Goal: Information Seeking & Learning: Learn about a topic

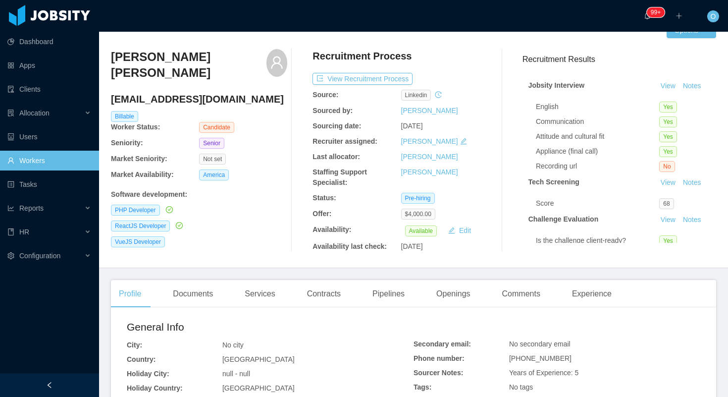
scroll to position [22, 0]
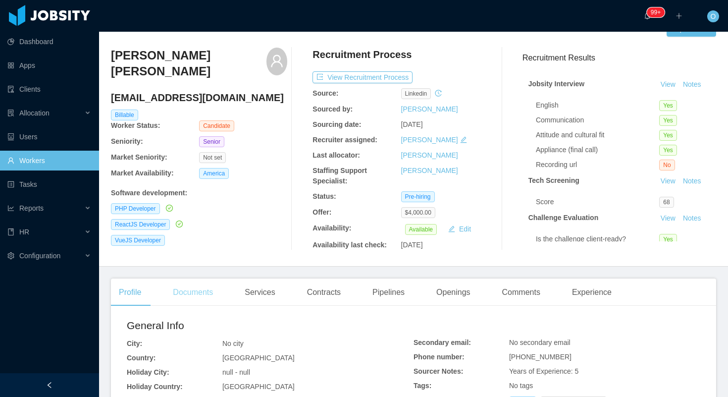
click at [196, 291] on div "Documents" at bounding box center [193, 292] width 56 height 28
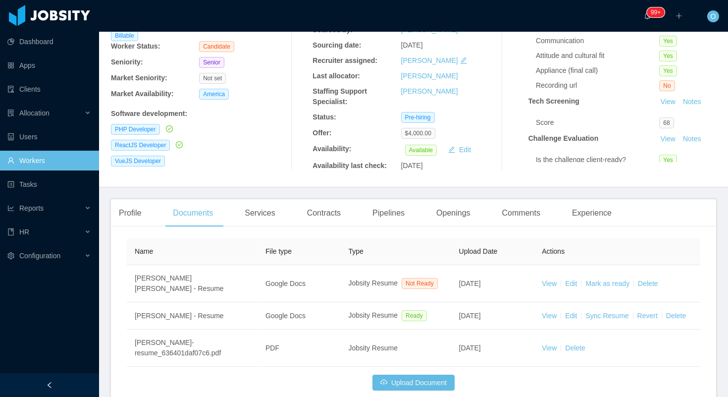
scroll to position [157, 0]
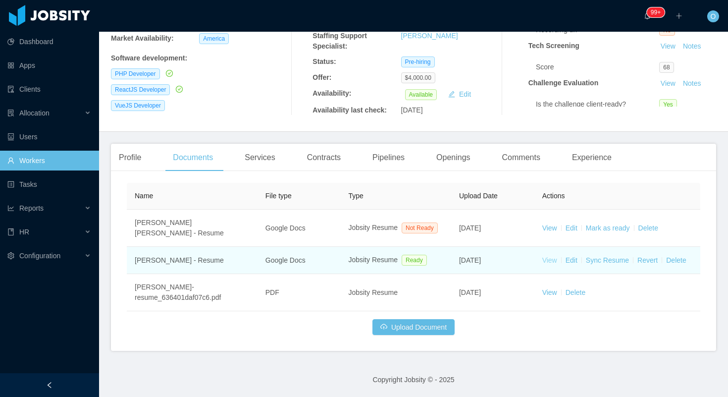
click at [554, 260] on link "View" at bounding box center [549, 260] width 15 height 8
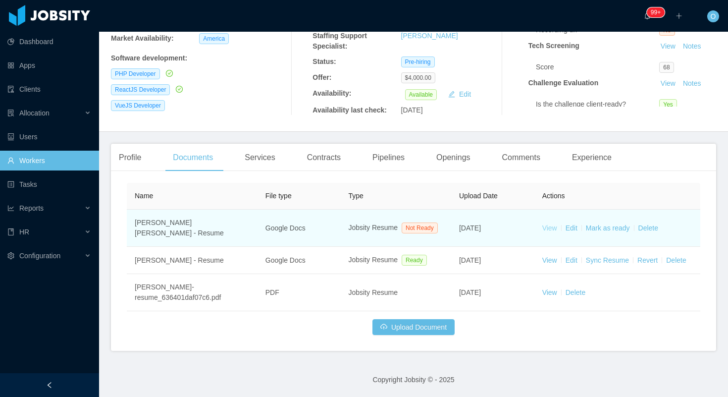
click at [544, 226] on link "View" at bounding box center [549, 228] width 15 height 8
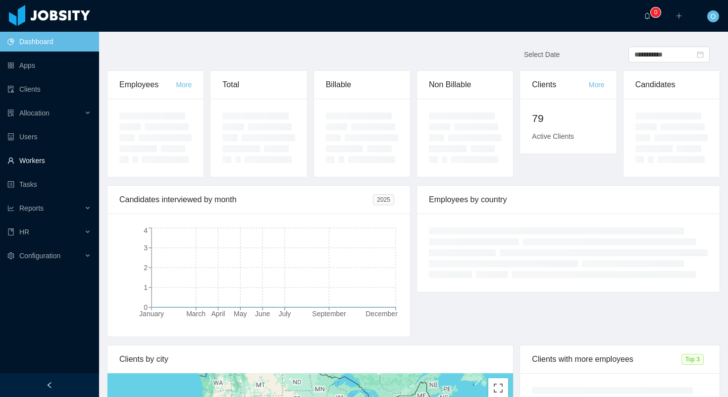
click at [56, 160] on link "Workers" at bounding box center [49, 161] width 84 height 20
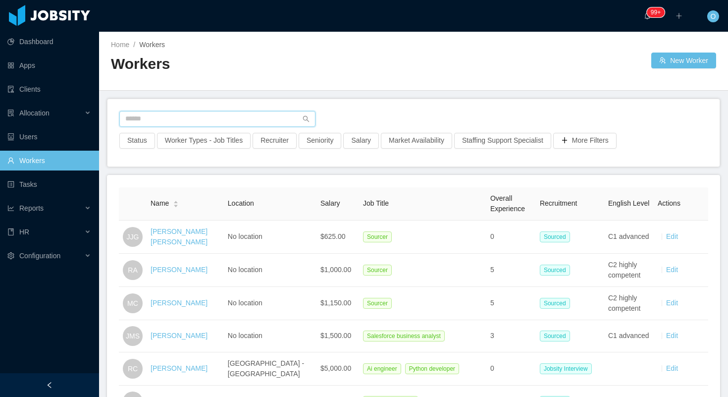
click at [193, 113] on input "text" at bounding box center [217, 119] width 196 height 16
paste input "**********"
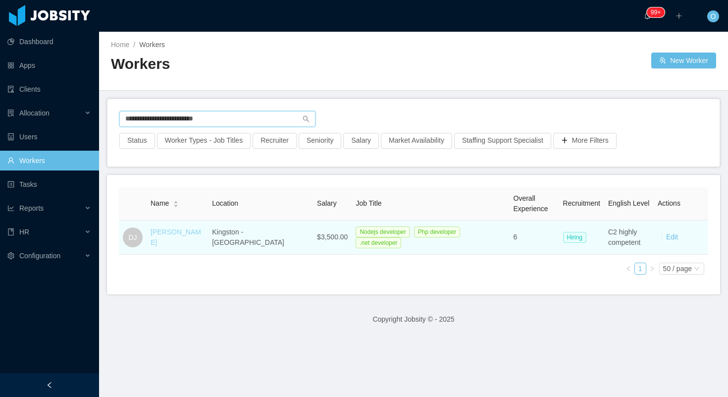
type input "**********"
click at [177, 237] on link "Dane Jackson" at bounding box center [176, 237] width 51 height 18
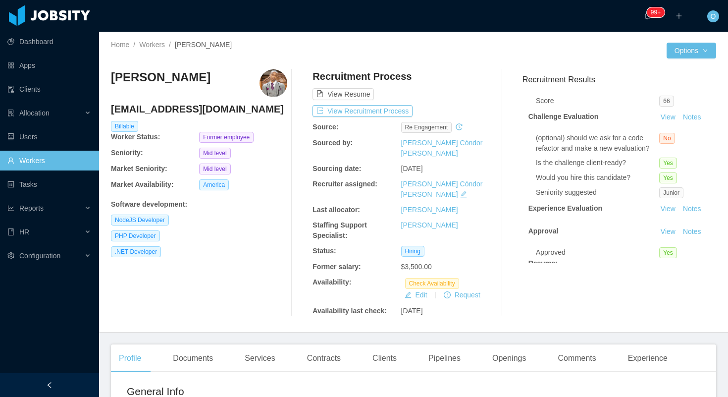
scroll to position [139, 0]
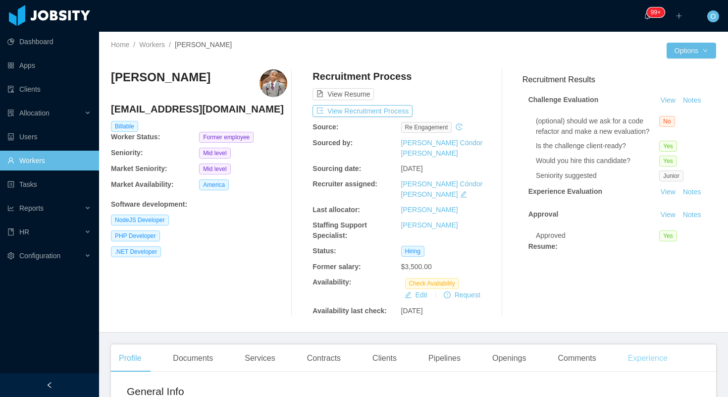
click at [639, 344] on div "Experience" at bounding box center [647, 358] width 55 height 28
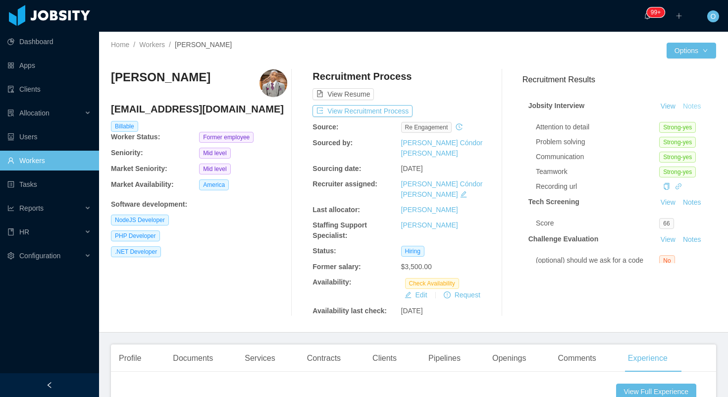
click at [692, 107] on button "Notes" at bounding box center [692, 107] width 26 height 12
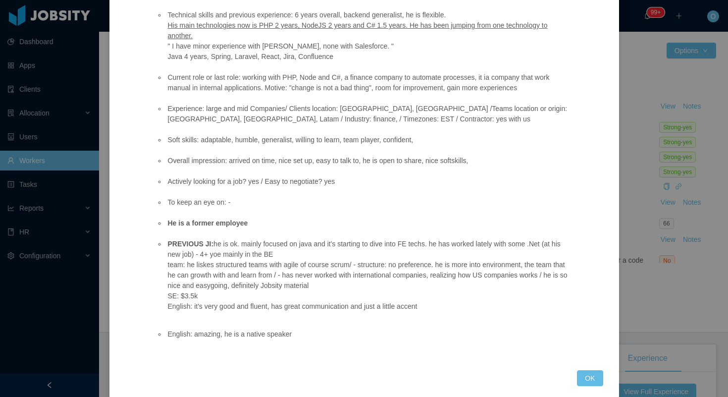
scroll to position [129, 0]
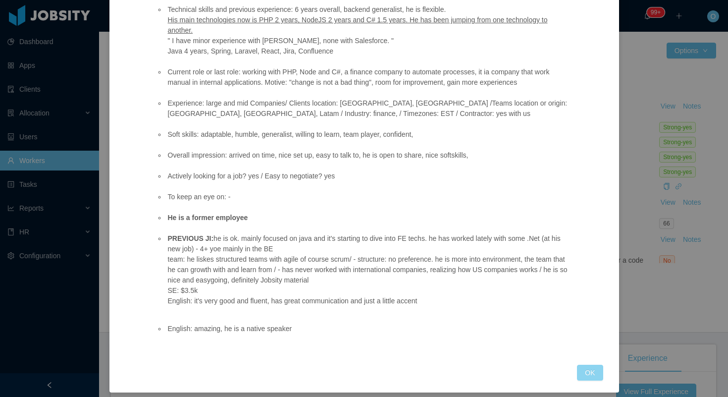
click at [593, 374] on button "OK" at bounding box center [590, 373] width 26 height 16
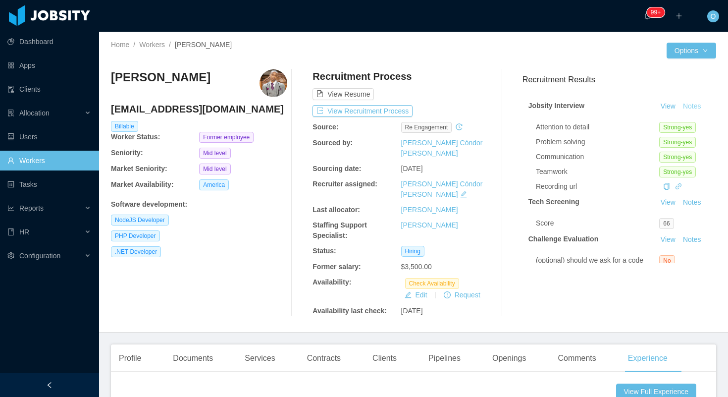
scroll to position [87, 0]
click at [378, 344] on div "Clients" at bounding box center [385, 358] width 40 height 28
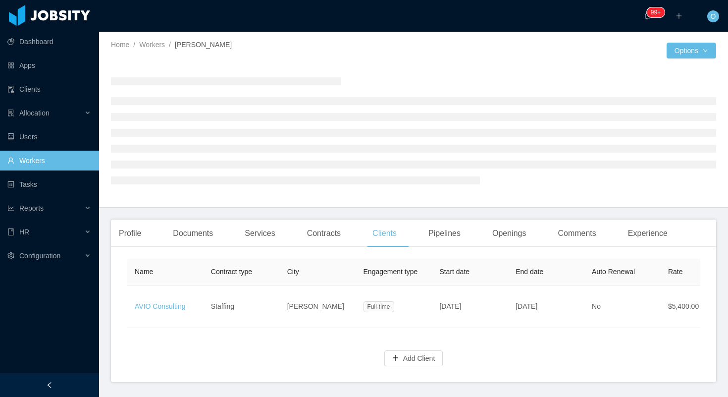
scroll to position [31, 0]
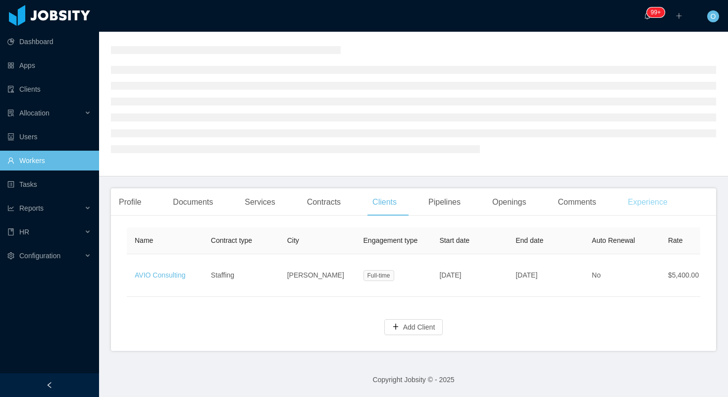
click at [670, 204] on div "Experience" at bounding box center [647, 202] width 55 height 28
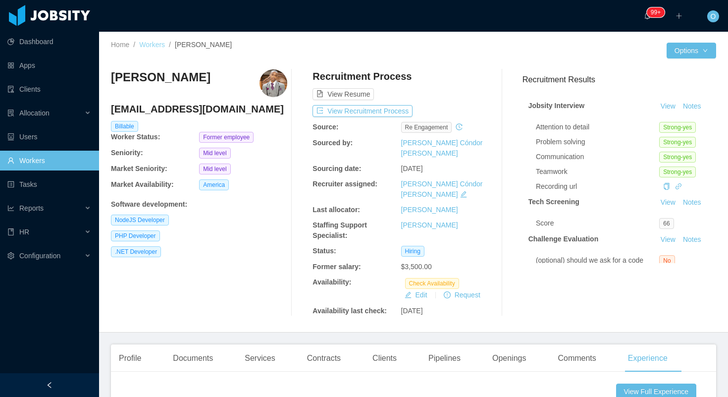
click at [155, 44] on link "Workers" at bounding box center [152, 45] width 26 height 8
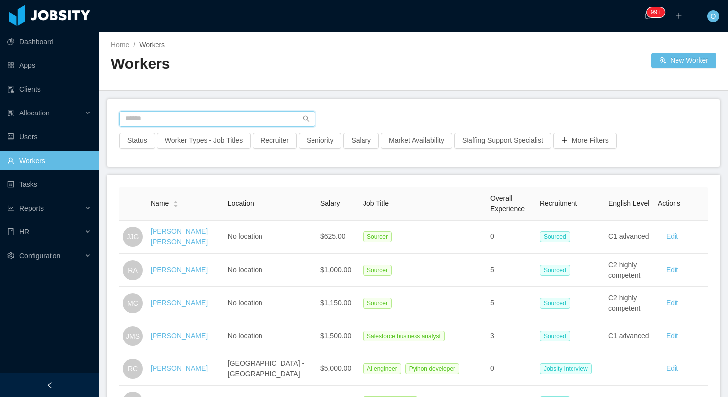
click at [267, 119] on input "text" at bounding box center [217, 119] width 196 height 16
paste input "**********"
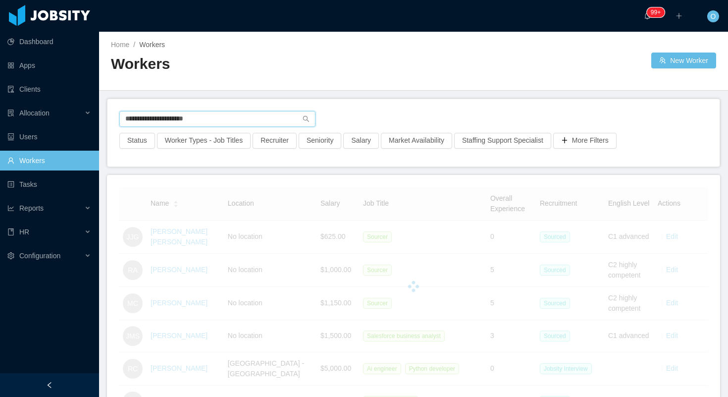
type input "**********"
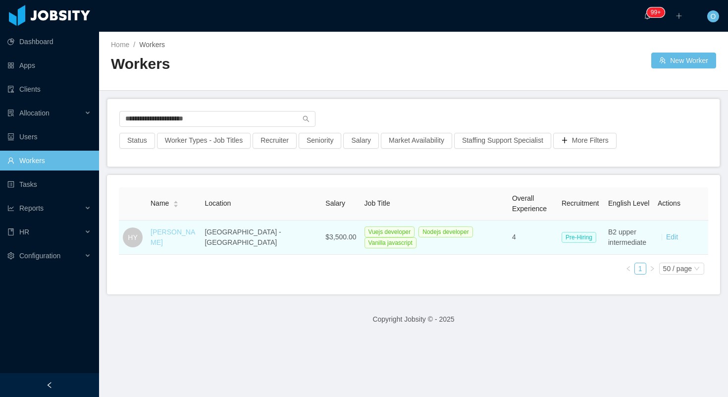
click at [158, 238] on link "Hani Yehia" at bounding box center [173, 237] width 45 height 18
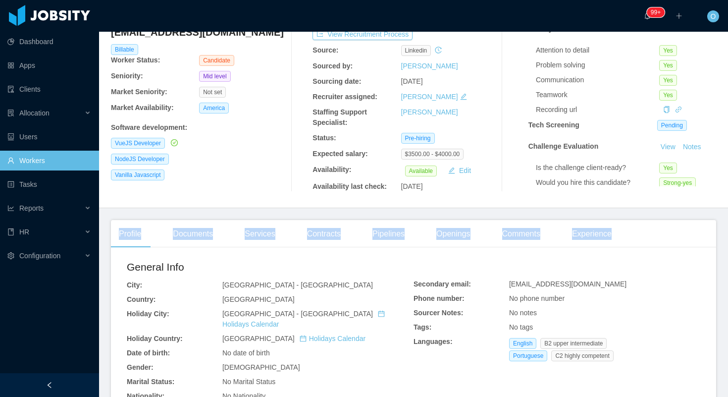
scroll to position [93, 0]
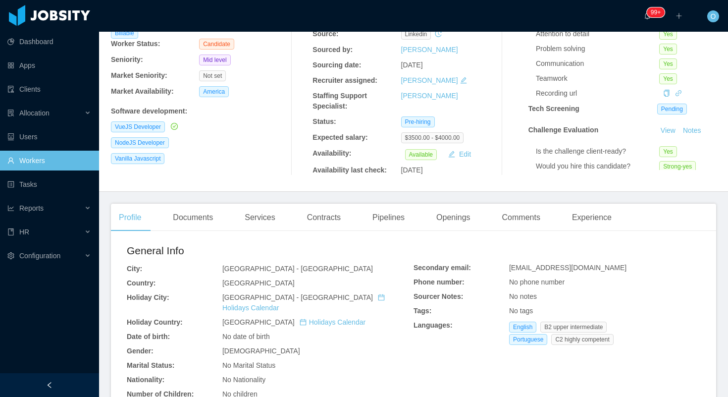
click at [479, 201] on main "Home / Workers / Hani Yehia / Options Hani Yehia haniaboultaif@gmail.com Billab…" at bounding box center [413, 121] width 629 height 365
click at [467, 214] on div "Openings" at bounding box center [453, 218] width 50 height 28
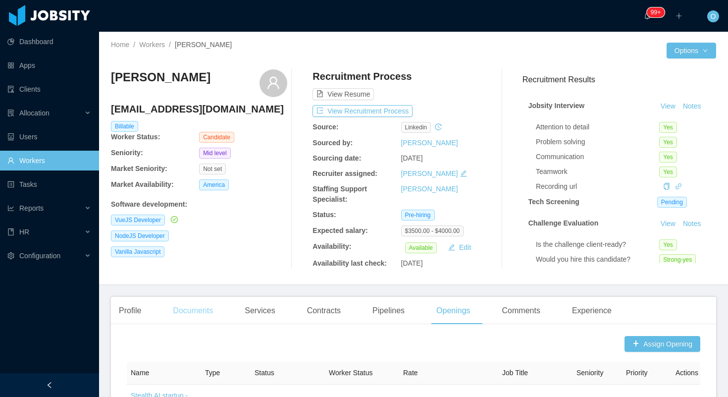
click at [207, 309] on div "Documents" at bounding box center [193, 311] width 56 height 28
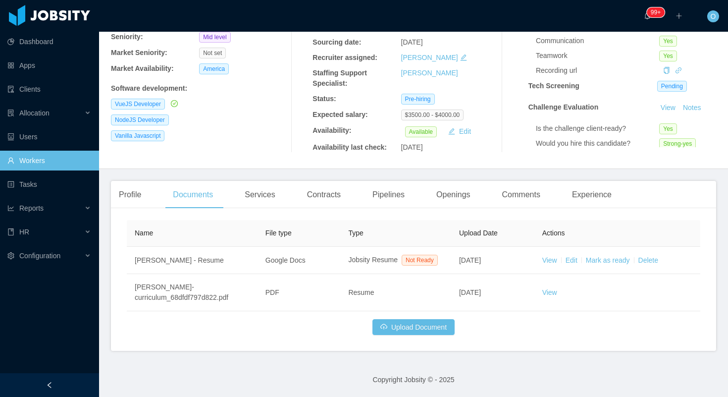
scroll to position [126, 0]
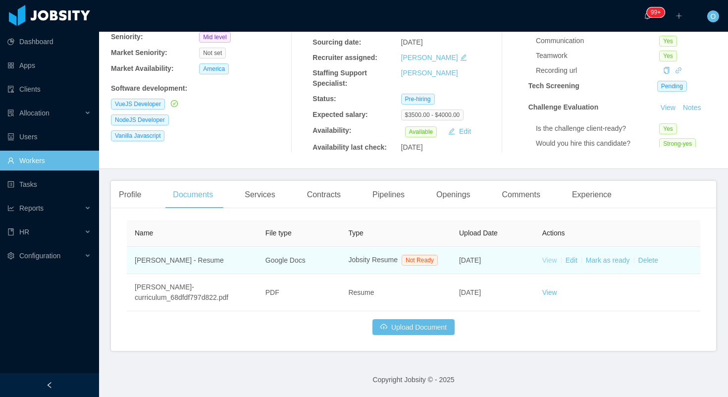
click at [553, 256] on link "View" at bounding box center [549, 260] width 15 height 8
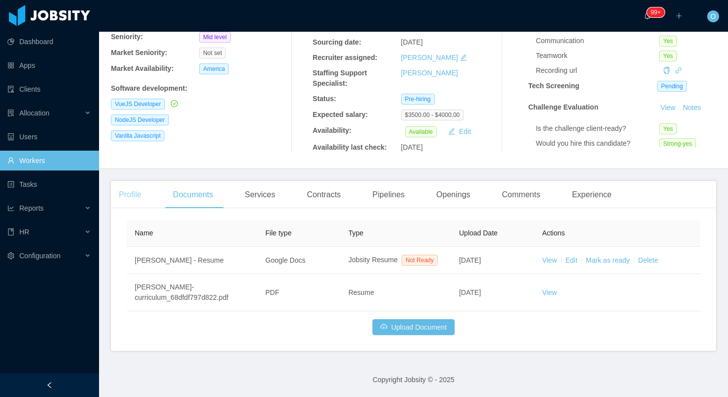
click at [141, 181] on div "Profile" at bounding box center [130, 195] width 38 height 28
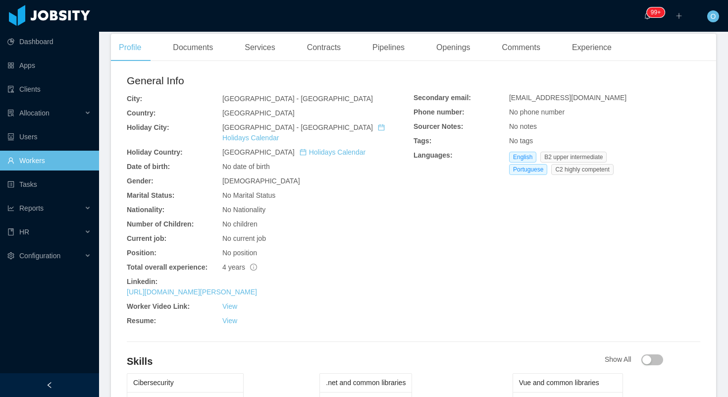
scroll to position [263, 0]
click at [198, 288] on link "https://www.linkedin.com/in/hani-yehia" at bounding box center [192, 292] width 130 height 8
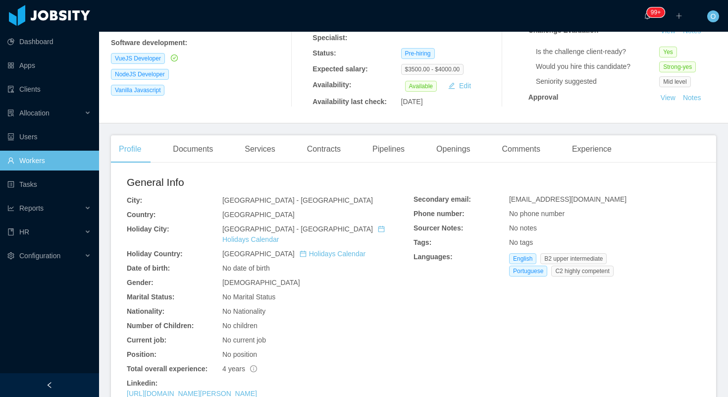
scroll to position [20, 0]
click at [669, 44] on link "View" at bounding box center [668, 42] width 22 height 8
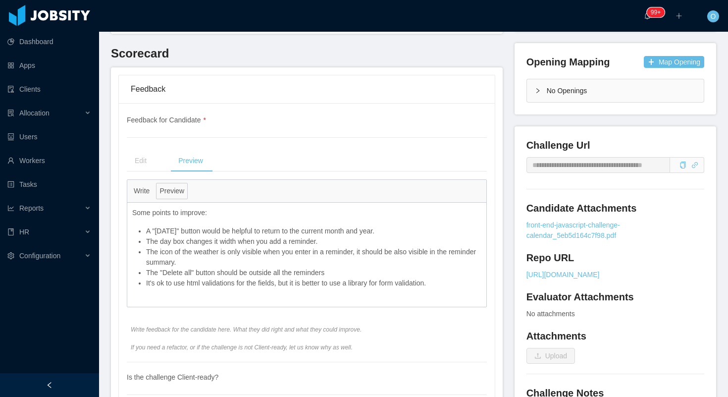
scroll to position [308, 0]
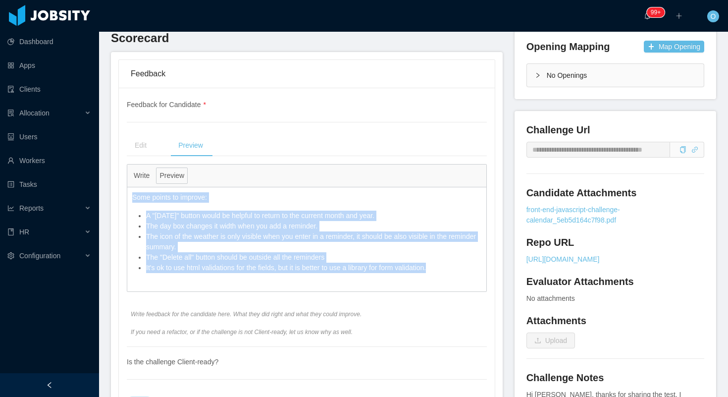
drag, startPoint x: 134, startPoint y: 199, endPoint x: 439, endPoint y: 274, distance: 314.3
click at [439, 274] on div "Some points to improve: A "Today" button would be helpful to return to the curr…" at bounding box center [306, 232] width 359 height 91
copy div "Some points to improve: A "Today" button would be helpful to return to the curr…"
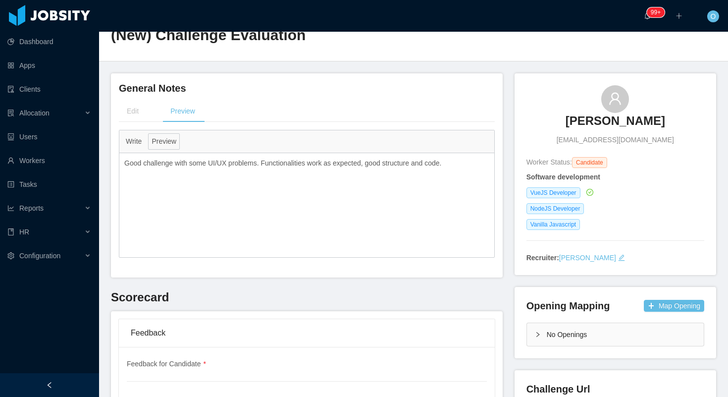
scroll to position [0, 0]
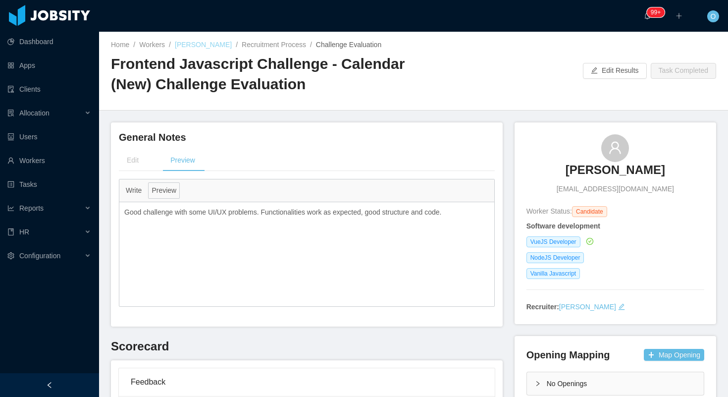
click at [201, 48] on link "Hani Yehia" at bounding box center [203, 45] width 57 height 8
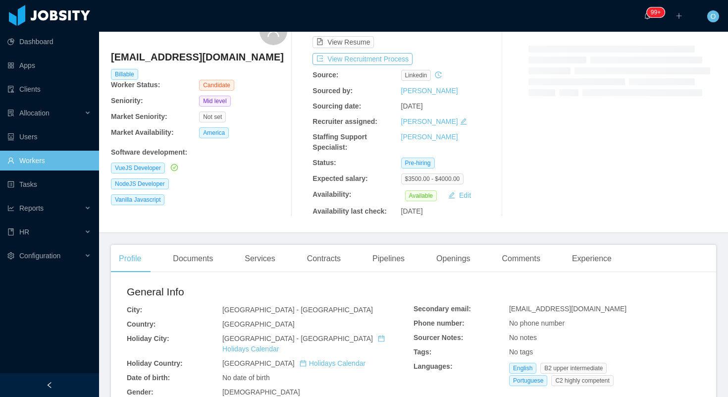
scroll to position [55, 0]
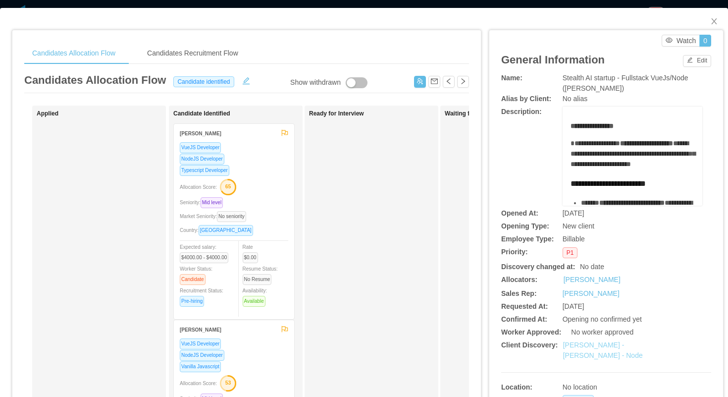
click at [575, 344] on link "Erkang Zheng - Fullstack VueJs - Node" at bounding box center [603, 350] width 80 height 18
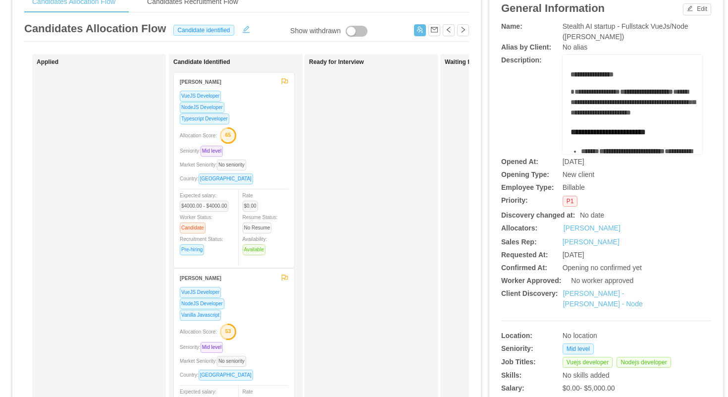
scroll to position [64, 0]
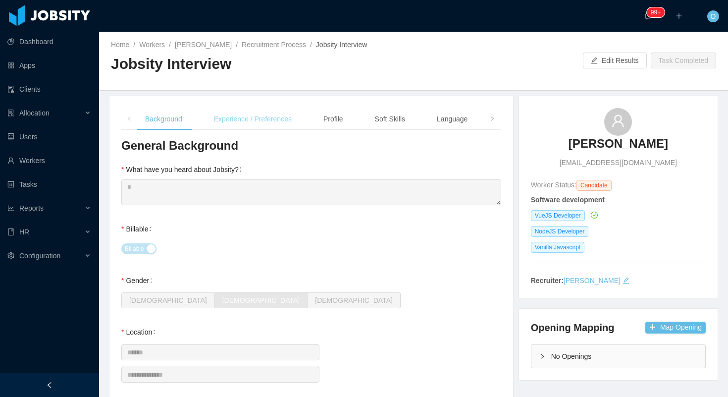
click at [272, 123] on div "Experience / Preferences" at bounding box center [253, 119] width 94 height 22
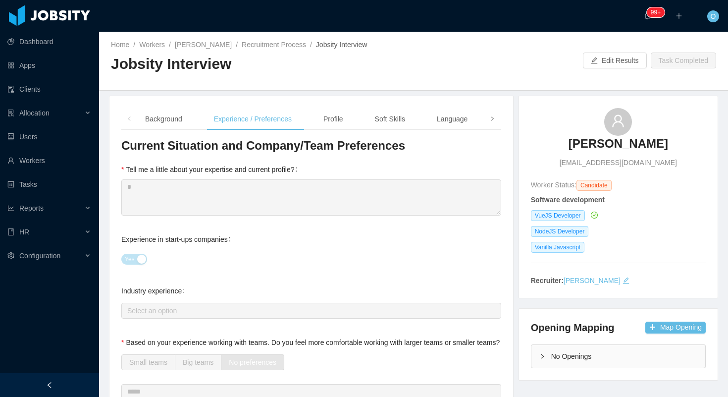
click at [495, 120] on span at bounding box center [492, 119] width 16 height 22
click at [459, 124] on div "Notes" at bounding box center [460, 119] width 34 height 22
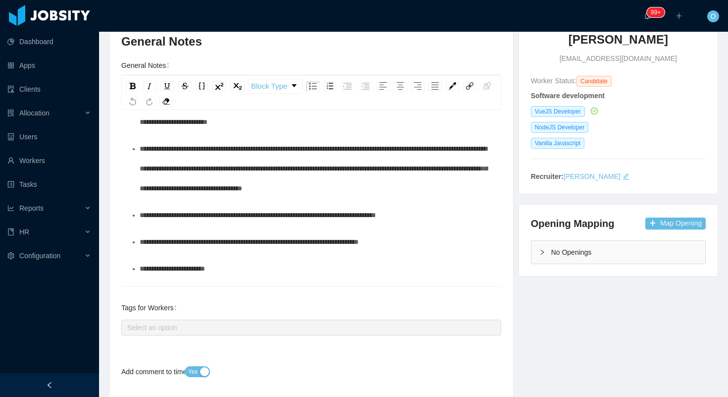
scroll to position [368, 0]
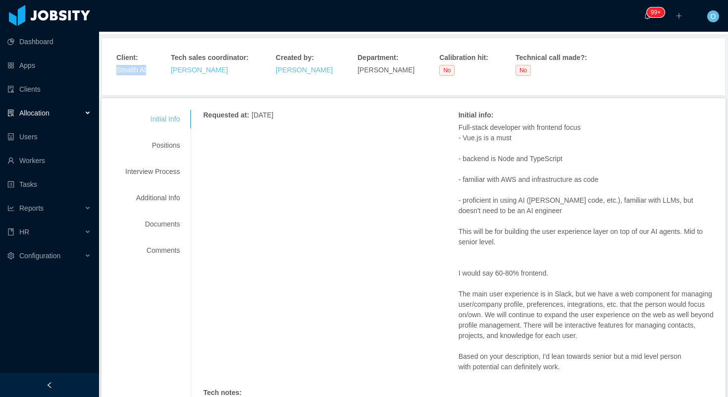
scroll to position [96, 0]
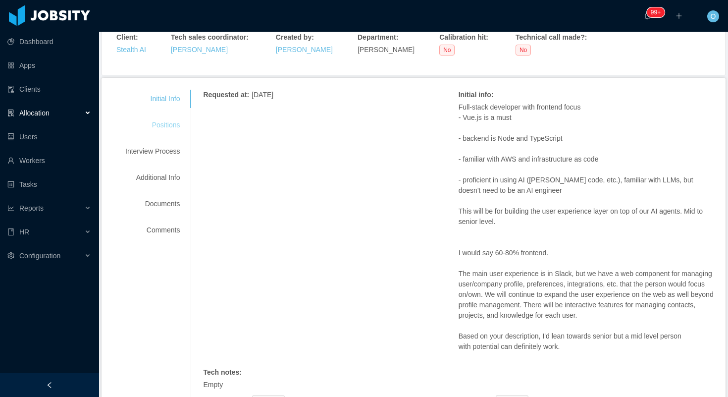
click at [176, 127] on div "Positions" at bounding box center [152, 125] width 78 height 18
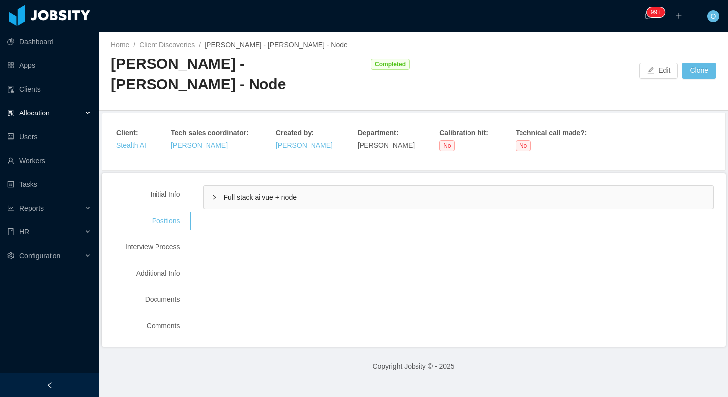
click at [213, 193] on div "Full stack ai vue + node" at bounding box center [459, 197] width 510 height 23
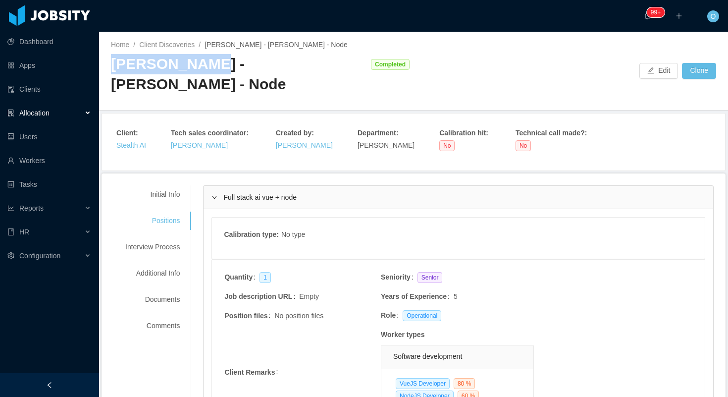
drag, startPoint x: 203, startPoint y: 70, endPoint x: 112, endPoint y: 71, distance: 90.6
click at [112, 70] on div "Erkang Zheng - Fullstack VueJs - Node" at bounding box center [238, 74] width 255 height 40
copy div "Erkang Zheng"
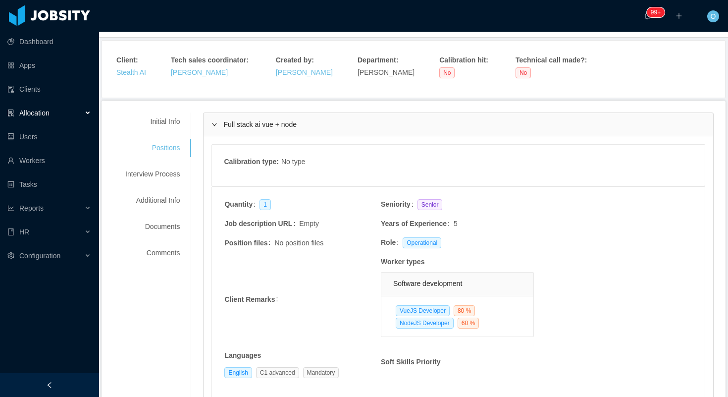
scroll to position [22, 0]
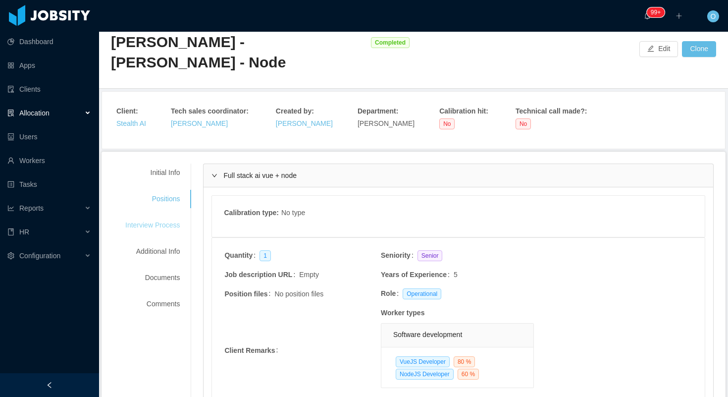
click at [170, 221] on div "Interview Process" at bounding box center [152, 225] width 78 height 18
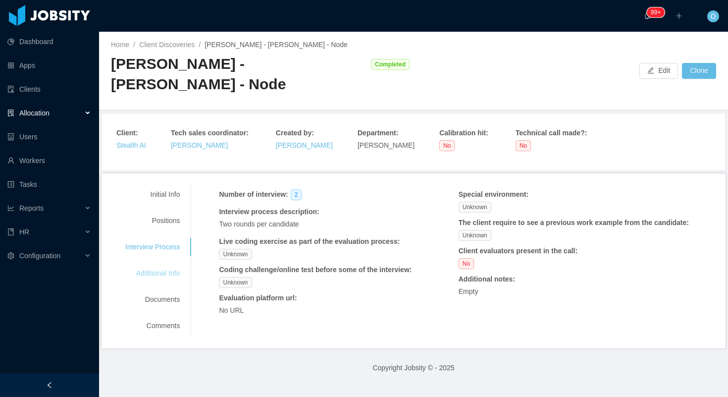
click at [167, 271] on div "Additional Info" at bounding box center [152, 273] width 78 height 18
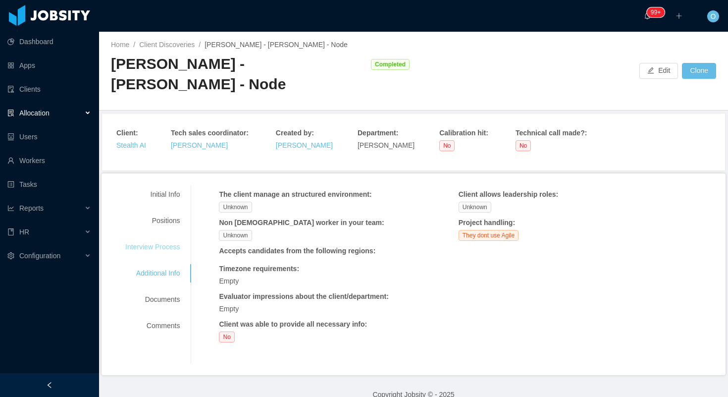
click at [175, 248] on div "Interview Process" at bounding box center [152, 247] width 78 height 18
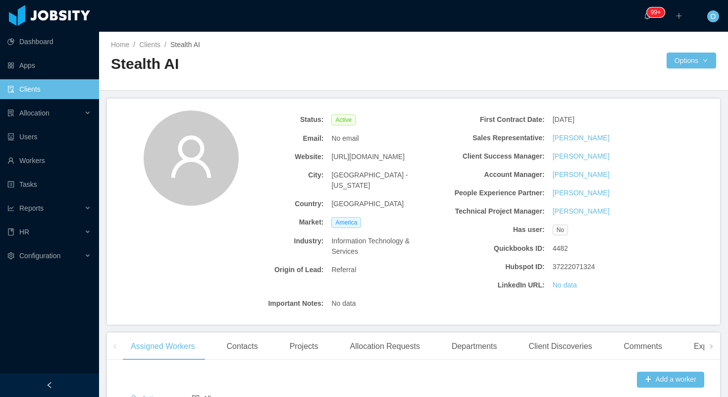
click at [369, 153] on span "[URL][DOMAIN_NAME]" at bounding box center [367, 157] width 73 height 10
copy span "[URL][DOMAIN_NAME]"
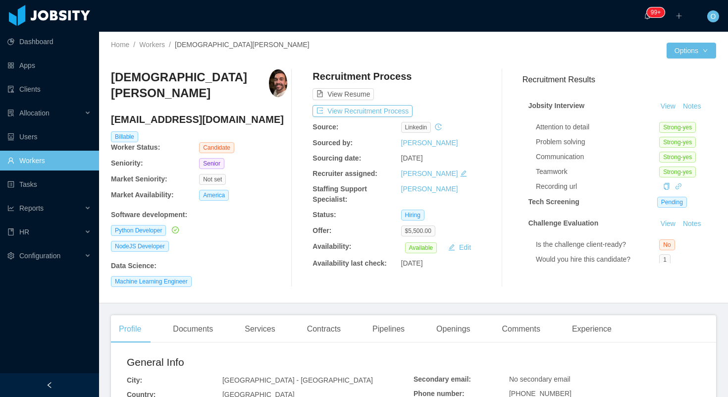
click at [138, 6] on div "··· 99+ ··· ··· O ···" at bounding box center [364, 16] width 730 height 32
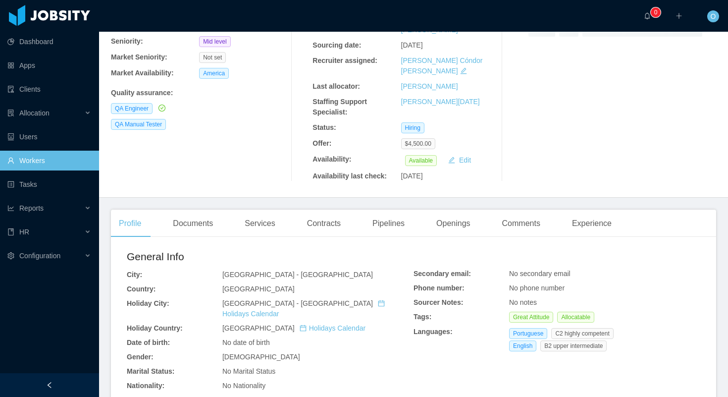
scroll to position [109, 0]
